Goal: Transaction & Acquisition: Download file/media

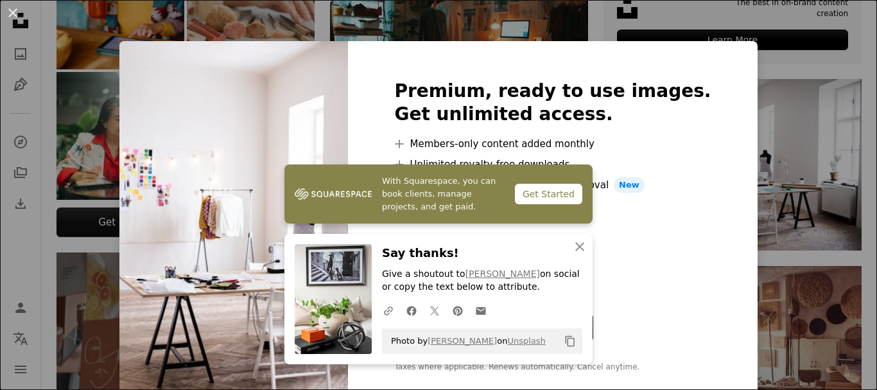
click at [769, 63] on div "An X shape Premium, ready to use images. Get unlimited access. A plus sign Memb…" at bounding box center [438, 195] width 877 height 390
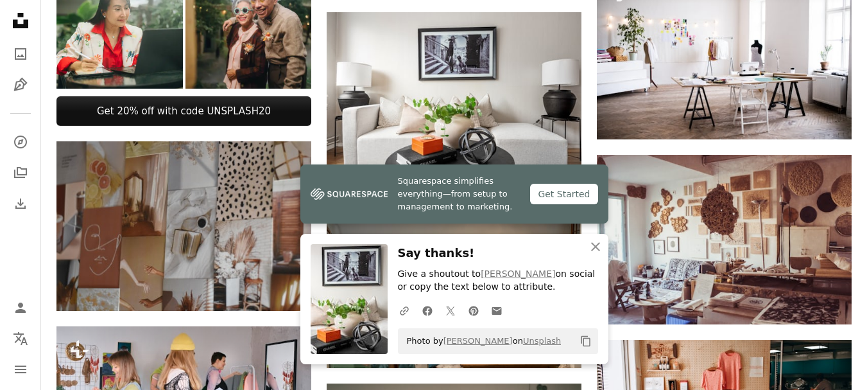
scroll to position [578, 0]
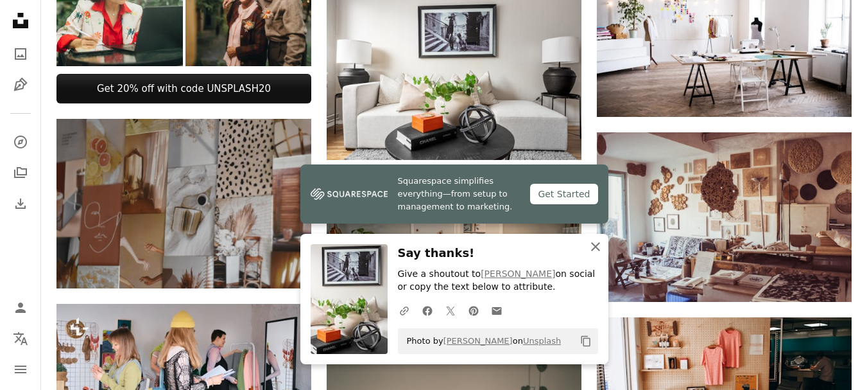
click at [601, 246] on icon "An X shape" at bounding box center [595, 246] width 15 height 15
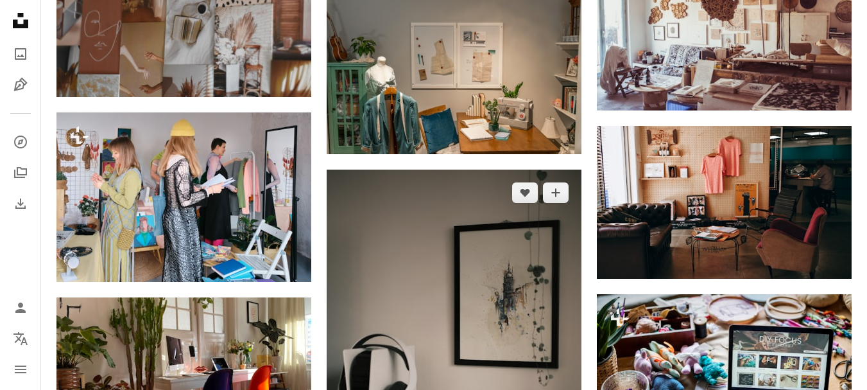
scroll to position [770, 0]
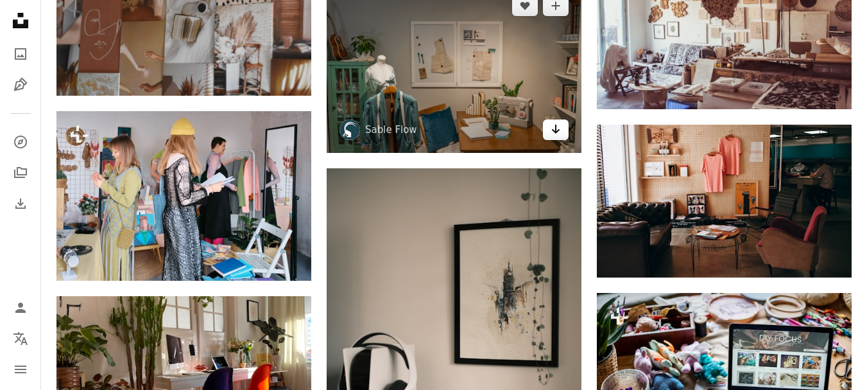
click at [559, 130] on icon "Download" at bounding box center [556, 129] width 8 height 9
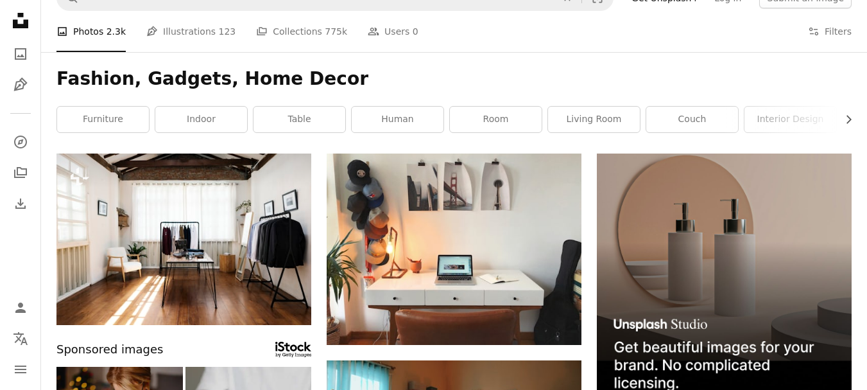
scroll to position [0, 0]
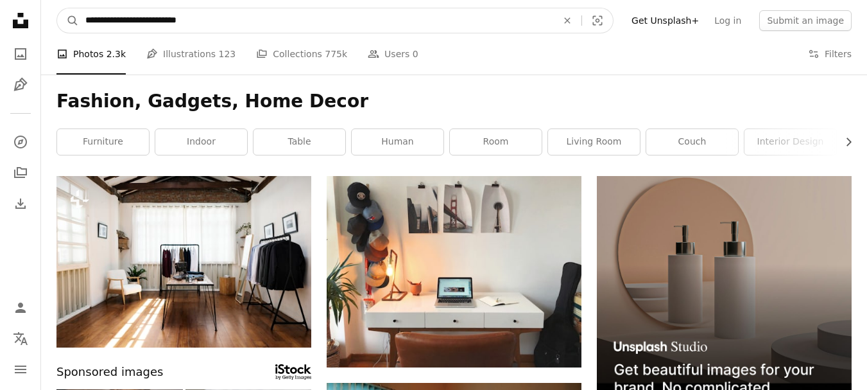
drag, startPoint x: 116, startPoint y: 22, endPoint x: 339, endPoint y: 2, distance: 224.3
click at [339, 2] on nav "**********" at bounding box center [454, 20] width 826 height 41
type input "*******"
click button "A magnifying glass" at bounding box center [68, 20] width 22 height 24
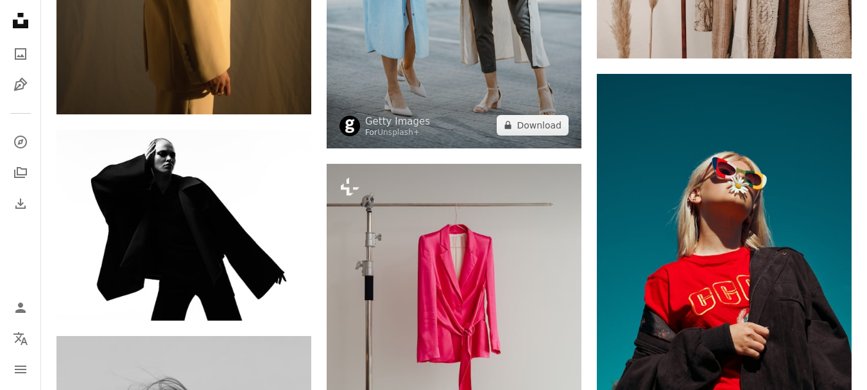
scroll to position [899, 0]
